Goal: Task Accomplishment & Management: Manage account settings

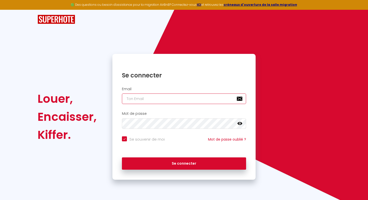
click at [153, 102] on input "email" at bounding box center [184, 98] width 124 height 11
type input "a"
checkbox input "true"
type input "a."
checkbox input "true"
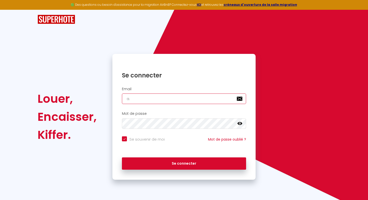
type input "a.v"
checkbox input "true"
type input "[DOMAIN_NAME]"
checkbox input "true"
type input "a.vui"
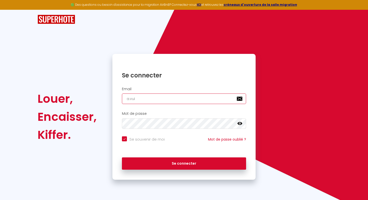
checkbox input "true"
type input "a.vuil"
checkbox input "true"
type input "a.vuill"
checkbox input "true"
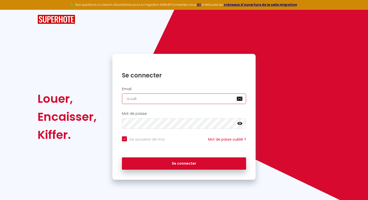
type input "a.vuillr"
checkbox input "true"
type input "a.vuill"
checkbox input "true"
type input "a.vuille"
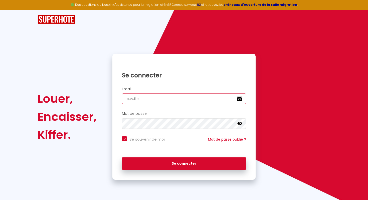
checkbox input "true"
type input "a.vuillet"
checkbox input "true"
type input "a.vuillet."
checkbox input "true"
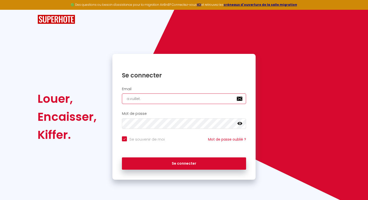
type input "a.vuillet.c"
checkbox input "true"
type input "[DOMAIN_NAME]"
checkbox input "true"
type input "a.vuillet.con"
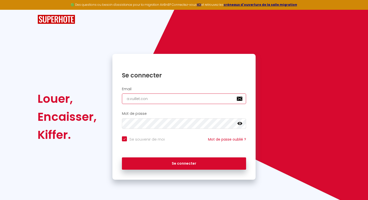
checkbox input "true"
type input "a.vuillet.cont"
checkbox input "true"
type input "a.vuillet.conta"
checkbox input "true"
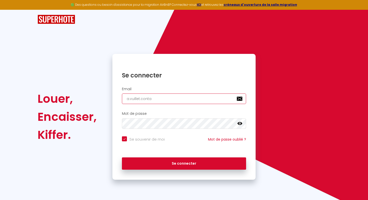
type input "a.vuillet.contac"
checkbox input "true"
type input "[DOMAIN_NAME]"
checkbox input "true"
type input "[DOMAIN_NAME]@"
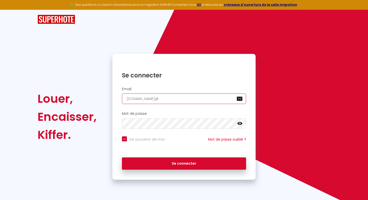
checkbox input "true"
type input "[DOMAIN_NAME]@g"
checkbox input "true"
type input "[DOMAIN_NAME]@gm"
checkbox input "true"
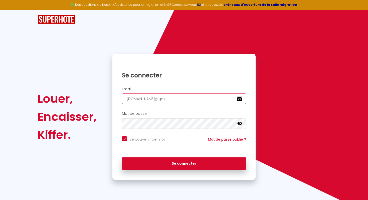
type input "[DOMAIN_NAME]@gma"
checkbox input "true"
type input "[DOMAIN_NAME]@gmai"
checkbox input "true"
type input "[DOMAIN_NAME][EMAIL_ADDRESS]"
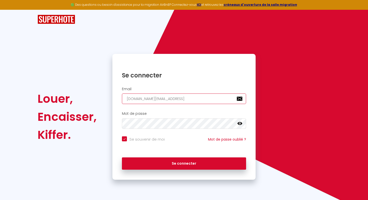
checkbox input "true"
type input "[DOMAIN_NAME][EMAIL_ADDRESS]k"
checkbox input "true"
type input "[DOMAIN_NAME][EMAIL_ADDRESS]k."
checkbox input "true"
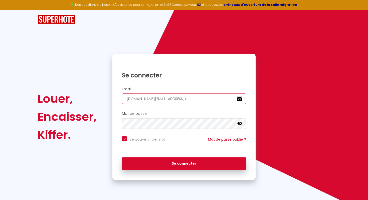
type input "[DOMAIN_NAME]@gmailk.c"
checkbox input "true"
type input "[DOMAIN_NAME][EMAIL_ADDRESS][DOMAIN_NAME]"
checkbox input "true"
type input "[DOMAIN_NAME][EMAIL_ADDRESS][DOMAIN_NAME]"
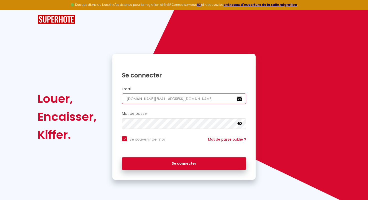
checkbox input "true"
type input "[DOMAIN_NAME][EMAIL_ADDRESS][DOMAIN_NAME]"
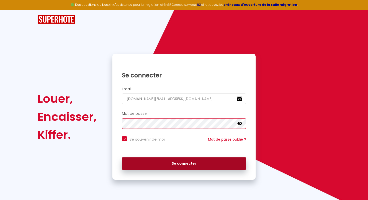
click at [122, 157] on button "Se connecter" at bounding box center [184, 163] width 124 height 13
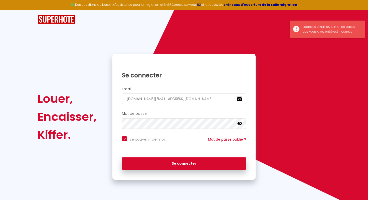
click at [240, 124] on icon at bounding box center [239, 123] width 5 height 5
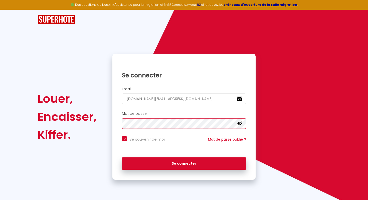
click at [122, 157] on button "Se connecter" at bounding box center [184, 163] width 124 height 13
checkbox input "true"
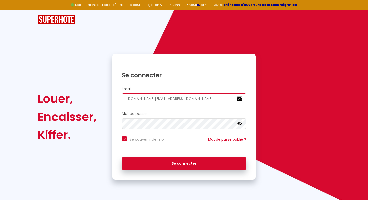
click at [168, 98] on input "[DOMAIN_NAME][EMAIL_ADDRESS][DOMAIN_NAME]" at bounding box center [184, 98] width 124 height 11
type input "[DOMAIN_NAME][EMAIL_ADDRESS][DOMAIN_NAME]"
checkbox input "true"
type input "[DOMAIN_NAME][EMAIL_ADDRESS][DOMAIN_NAME]"
click at [122, 157] on button "Se connecter" at bounding box center [184, 163] width 124 height 13
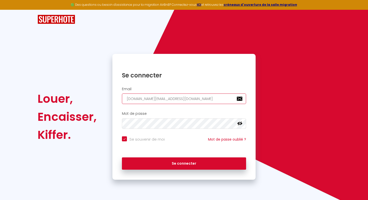
checkbox input "true"
